Goal: Navigation & Orientation: Find specific page/section

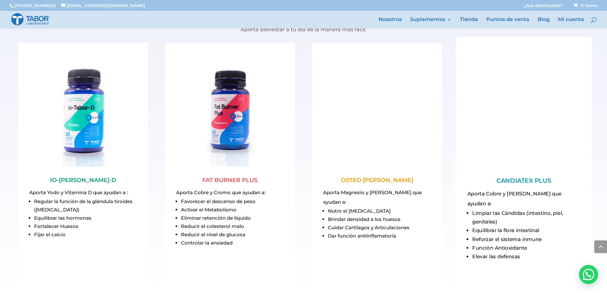
scroll to position [669, 0]
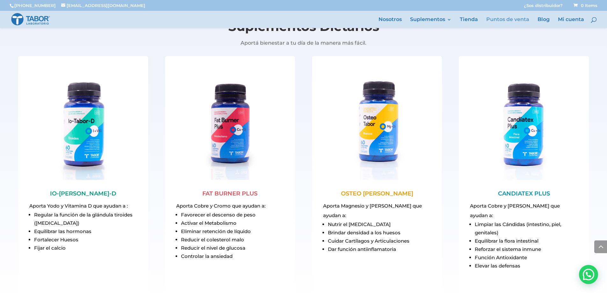
click at [512, 19] on link "Puntos de venta" at bounding box center [507, 22] width 43 height 11
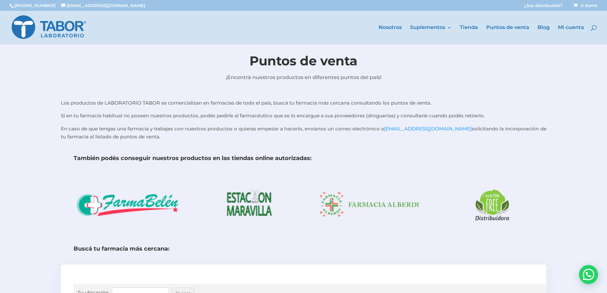
scroll to position [6, 0]
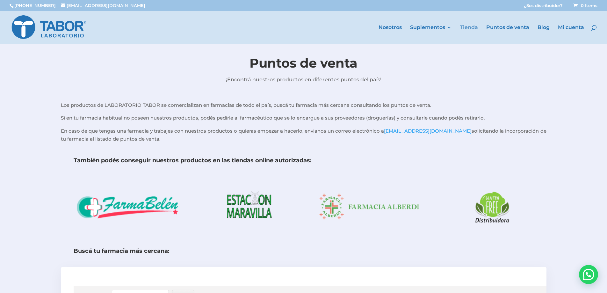
click at [473, 26] on link "Tienda" at bounding box center [469, 34] width 18 height 19
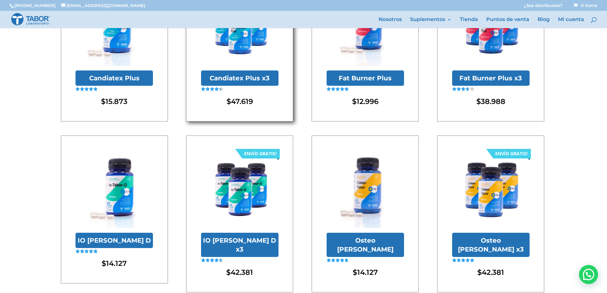
scroll to position [22, 0]
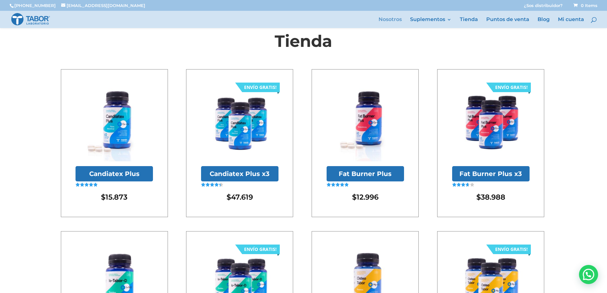
click at [389, 19] on link "Nosotros" at bounding box center [390, 22] width 23 height 11
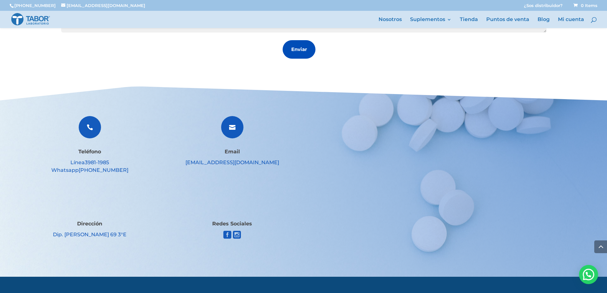
scroll to position [1061, 0]
